Goal: Check status: Check status

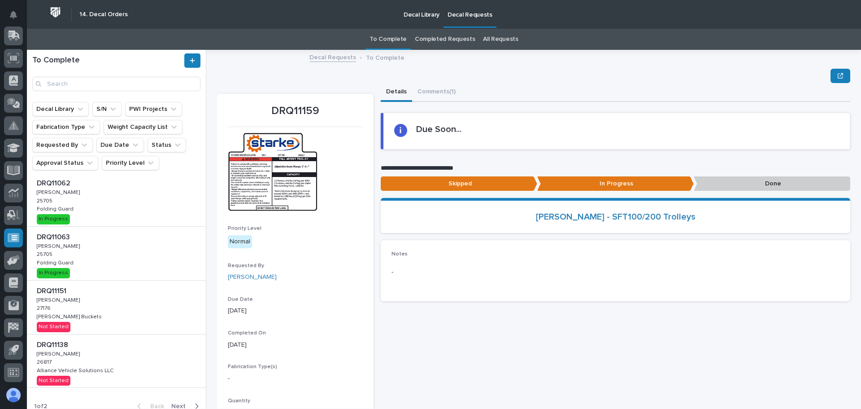
scroll to position [323, 0]
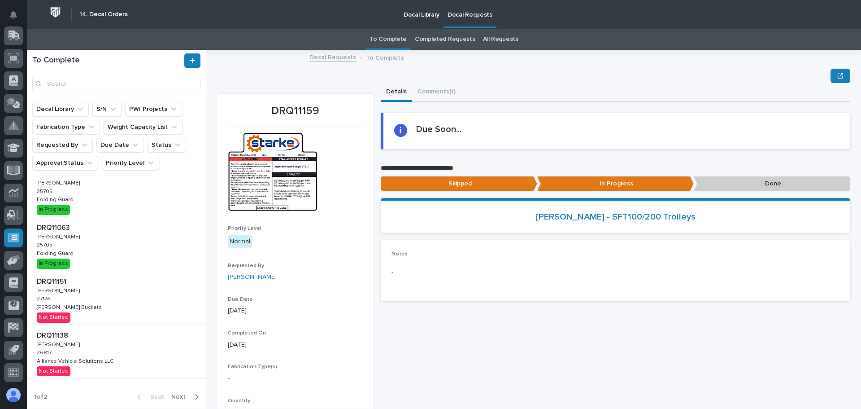
click at [195, 398] on icon "button" at bounding box center [197, 396] width 4 height 8
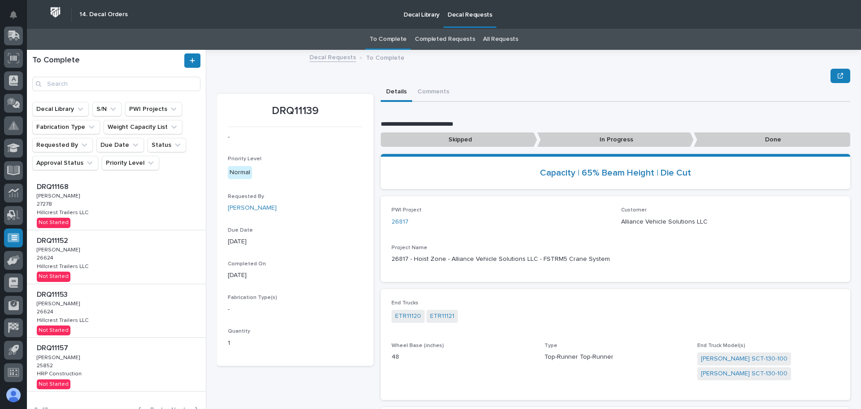
scroll to position [336, 0]
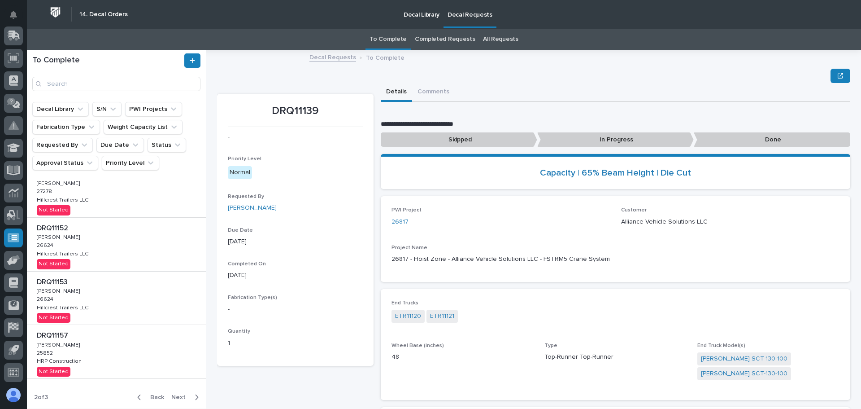
click at [174, 395] on span "Next" at bounding box center [181, 397] width 20 height 8
click at [150, 396] on span "Back" at bounding box center [154, 397] width 19 height 8
click at [101, 310] on p "El Dorado Irrigation District" at bounding box center [72, 306] width 71 height 8
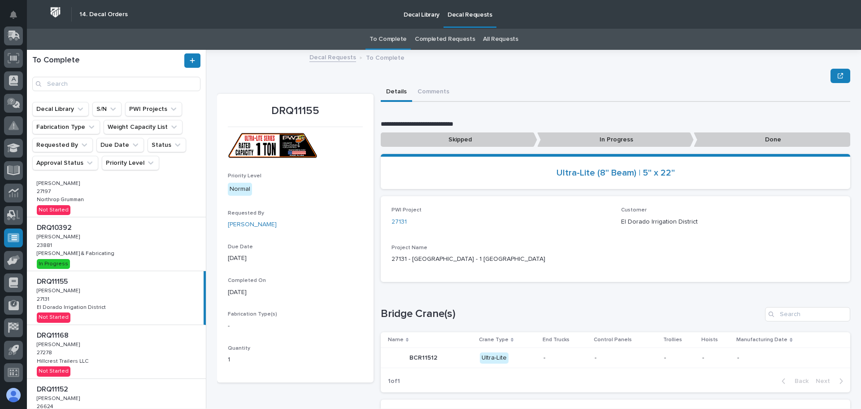
click at [579, 139] on p "In Progress" at bounding box center [615, 139] width 157 height 15
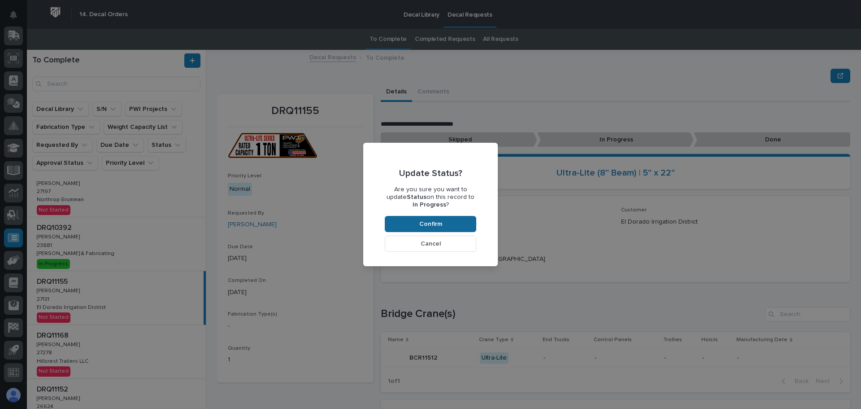
click at [445, 225] on button "Confirm" at bounding box center [430, 224] width 91 height 16
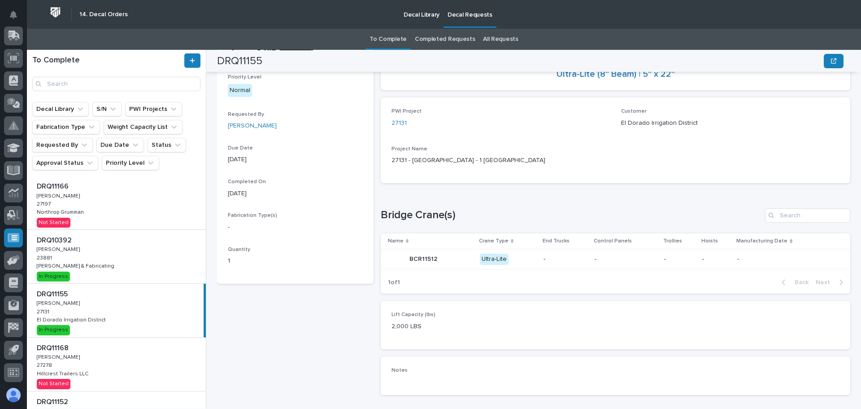
scroll to position [336, 0]
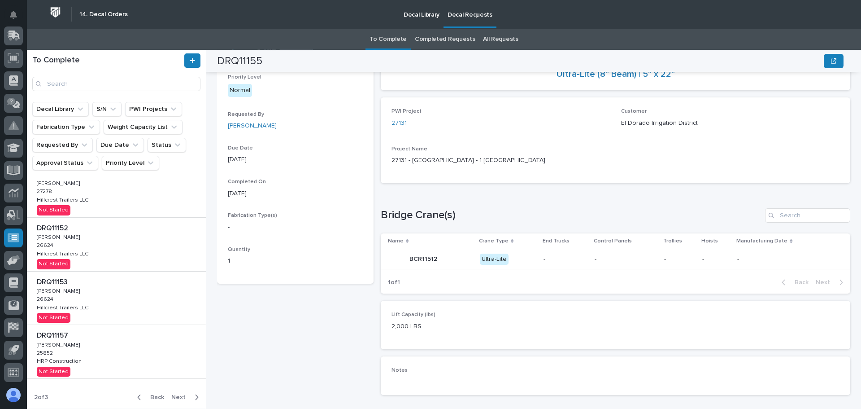
click at [152, 396] on span "Back" at bounding box center [154, 397] width 19 height 8
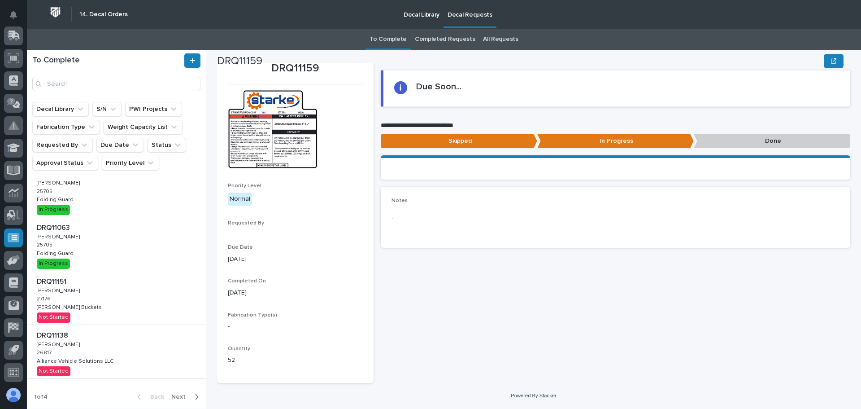
scroll to position [52, 0]
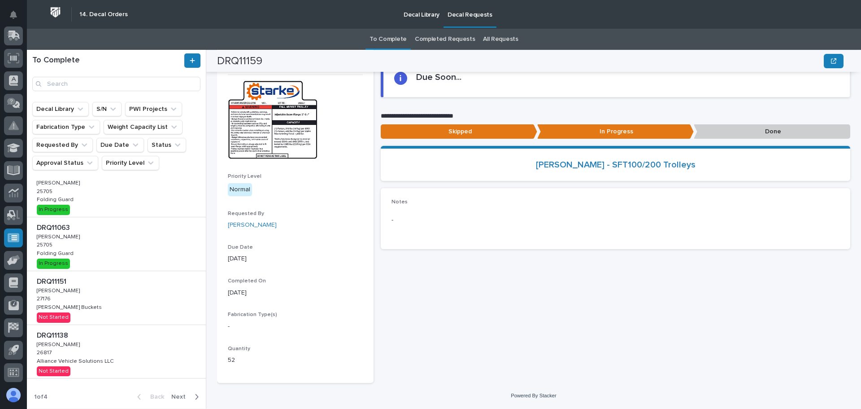
click at [128, 305] on div "DRQ11151 DRQ11151 [PERSON_NAME] [PERSON_NAME] 27176 27176 [PERSON_NAME] Buckets…" at bounding box center [116, 297] width 179 height 53
